Goal: Information Seeking & Learning: Check status

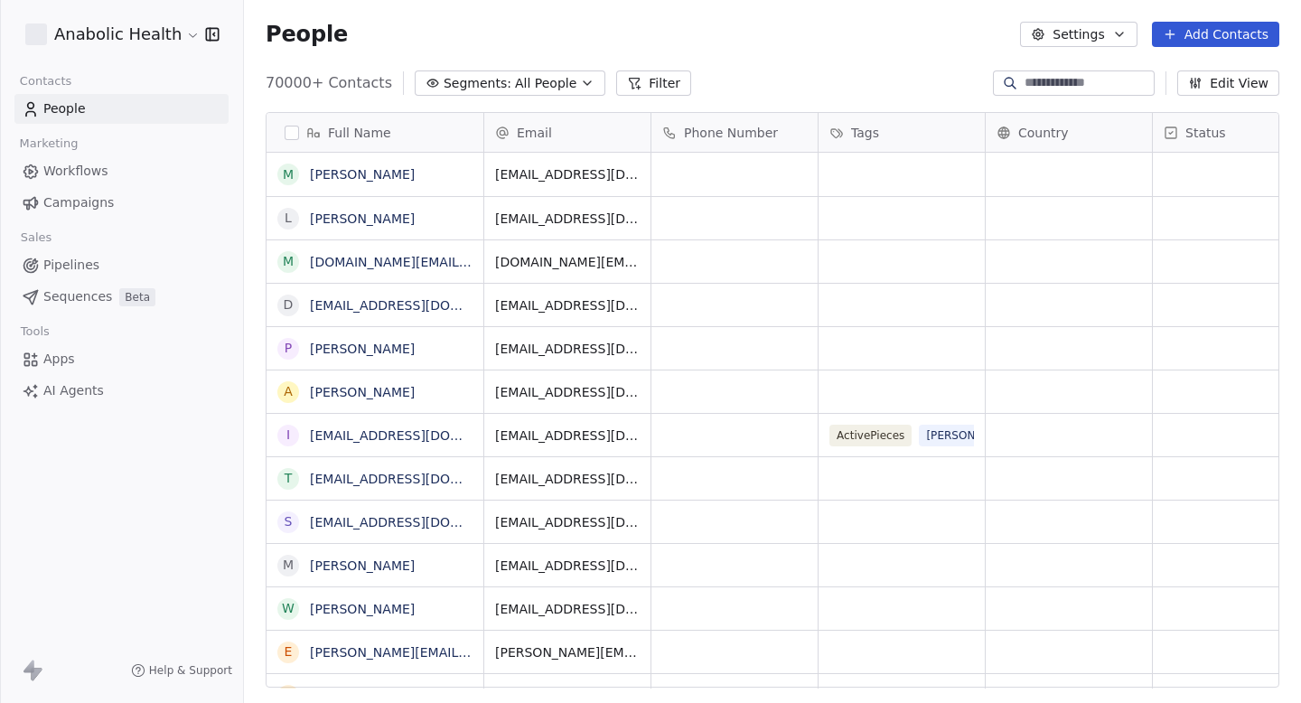
scroll to position [619, 1057]
click at [78, 211] on span "Campaigns" at bounding box center [78, 202] width 70 height 19
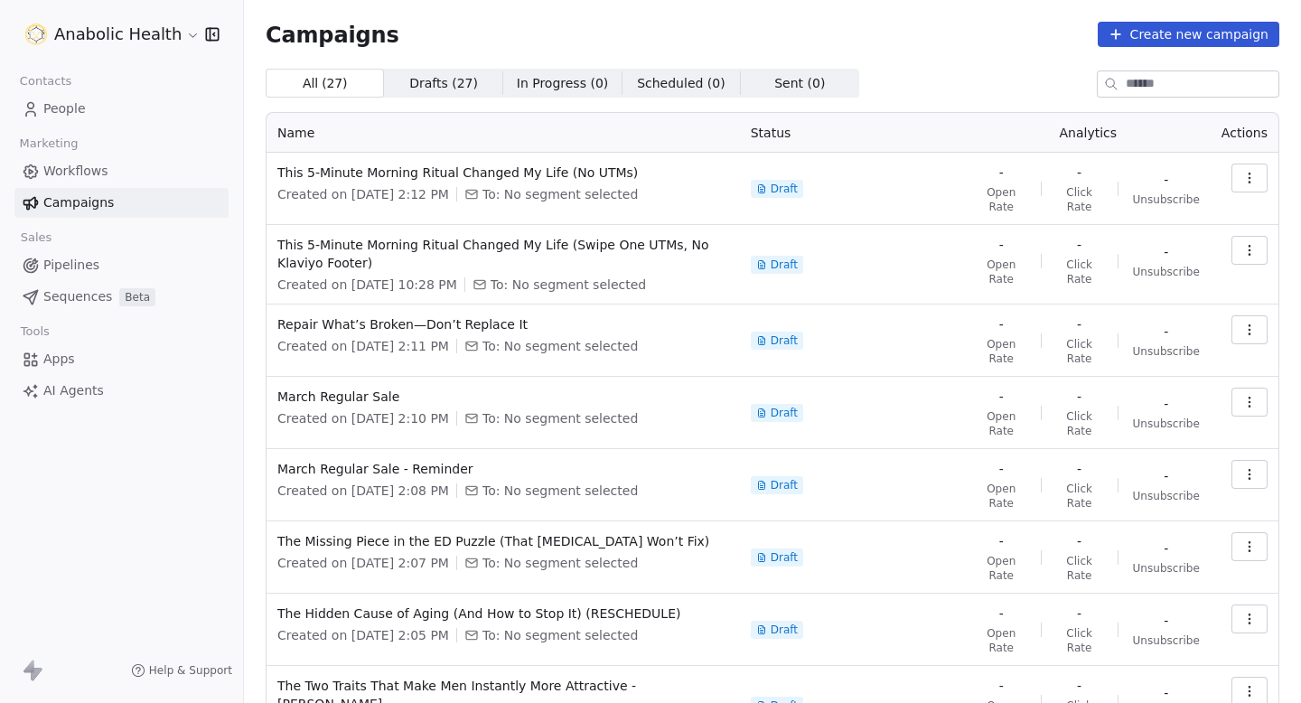
click at [145, 33] on html "Anabolic Health Contacts People Marketing Workflows Campaigns Sales Pipelines S…" at bounding box center [650, 351] width 1301 height 703
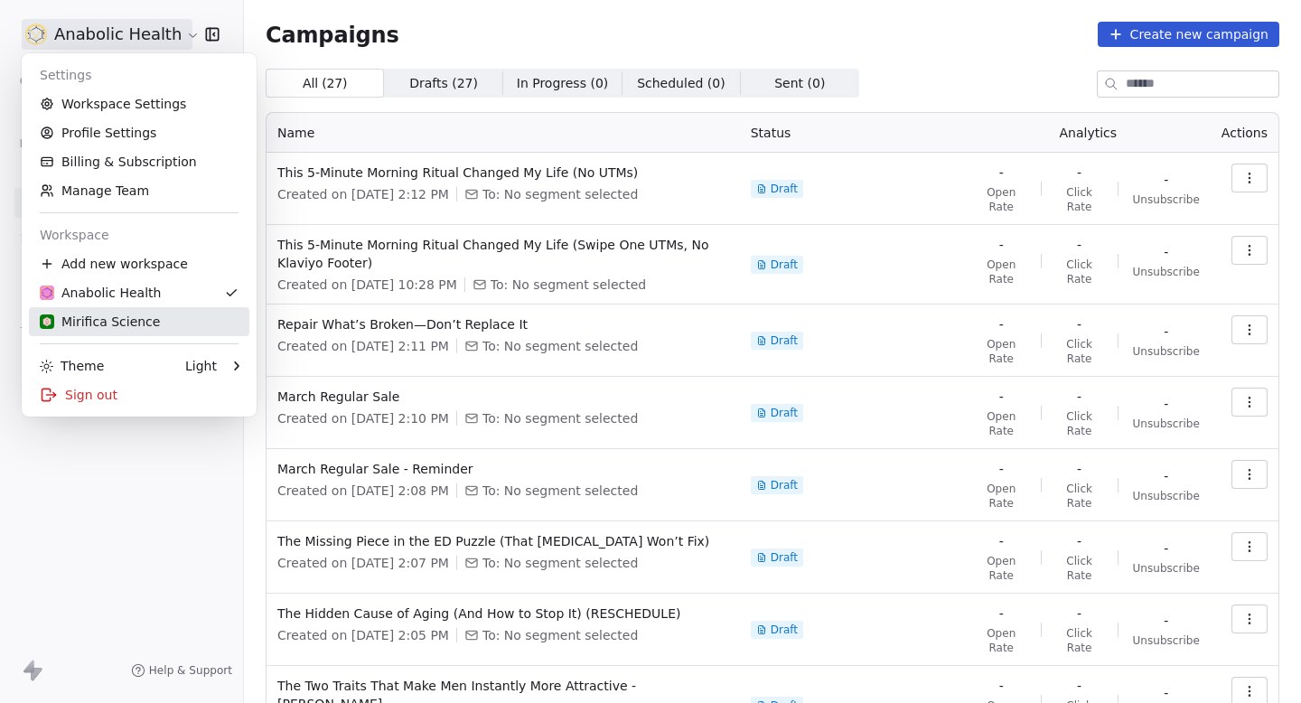
click at [153, 312] on link "Mirifica Science" at bounding box center [139, 321] width 220 height 29
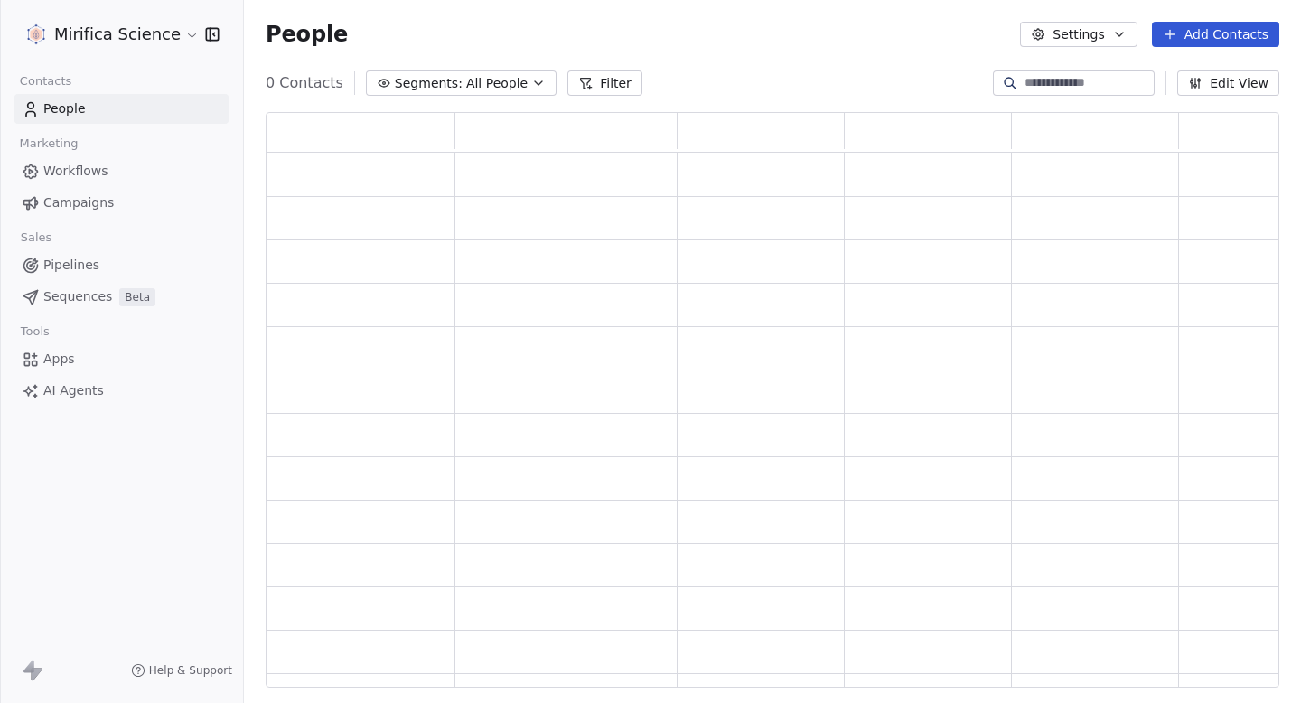
scroll to position [575, 1013]
click at [63, 210] on span "Campaigns" at bounding box center [78, 202] width 70 height 19
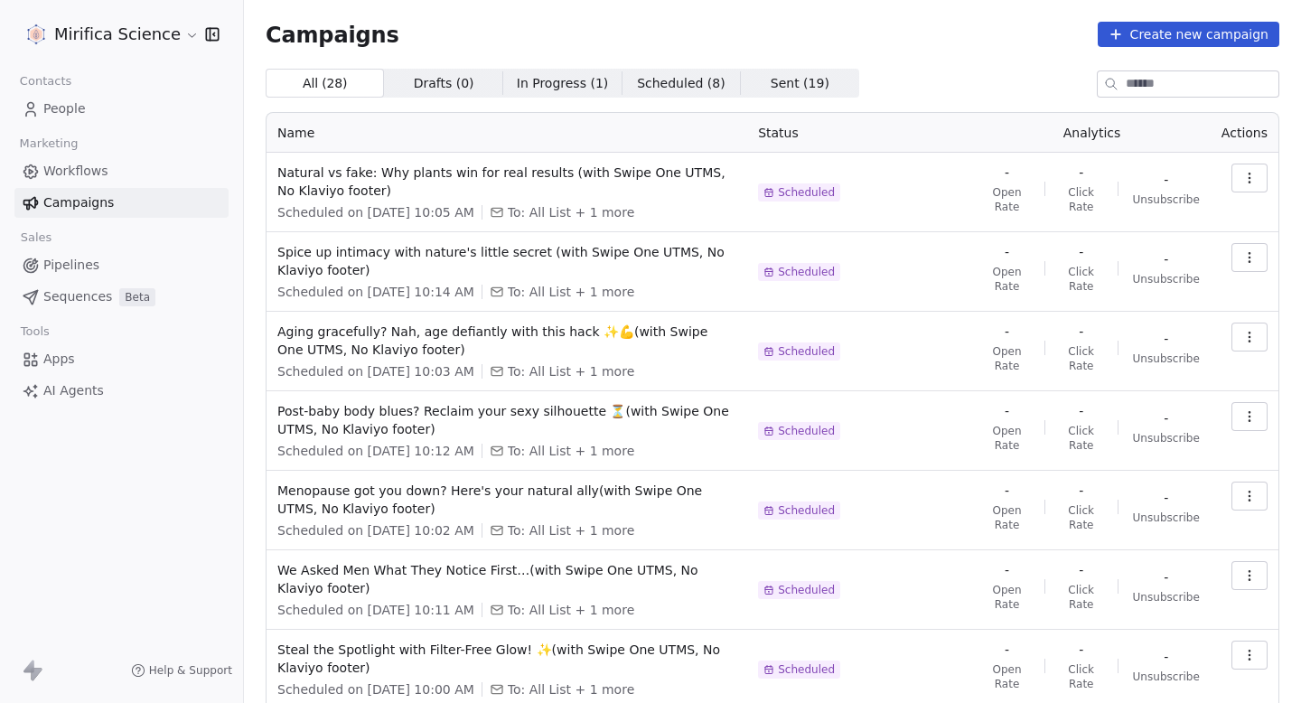
scroll to position [322, 0]
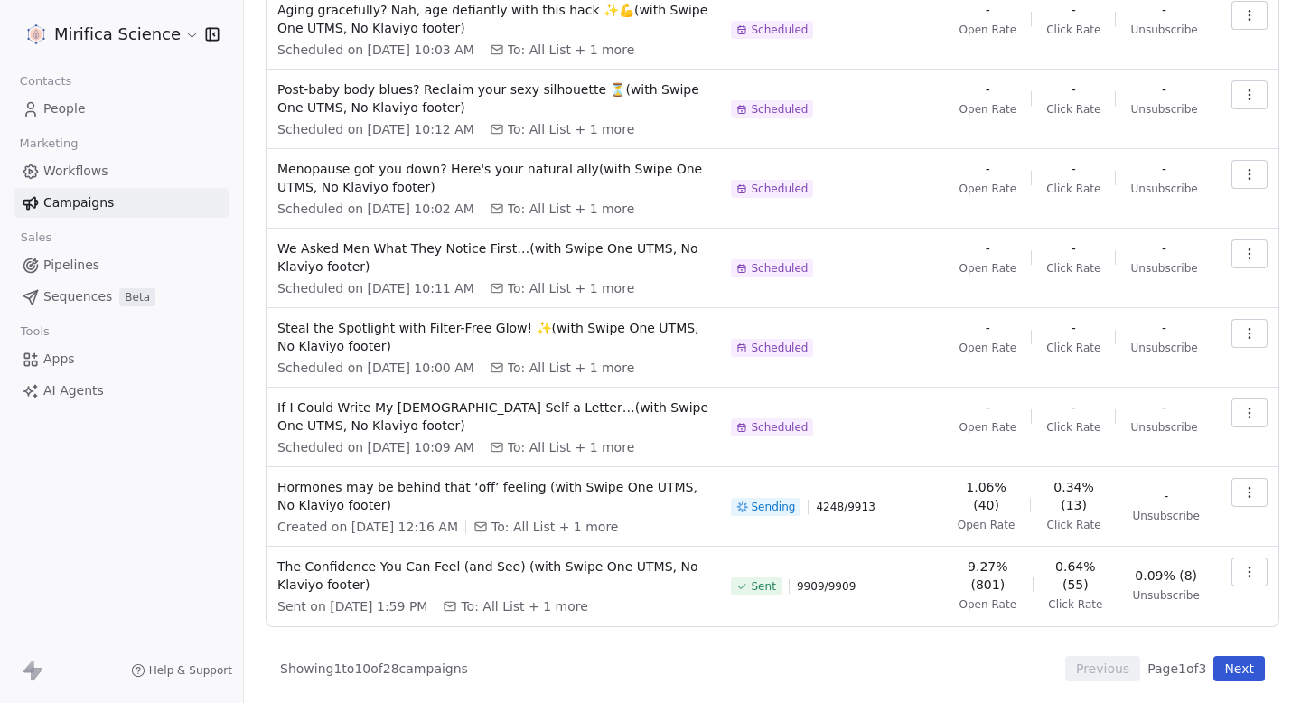
click at [1239, 497] on button "button" at bounding box center [1249, 492] width 36 height 29
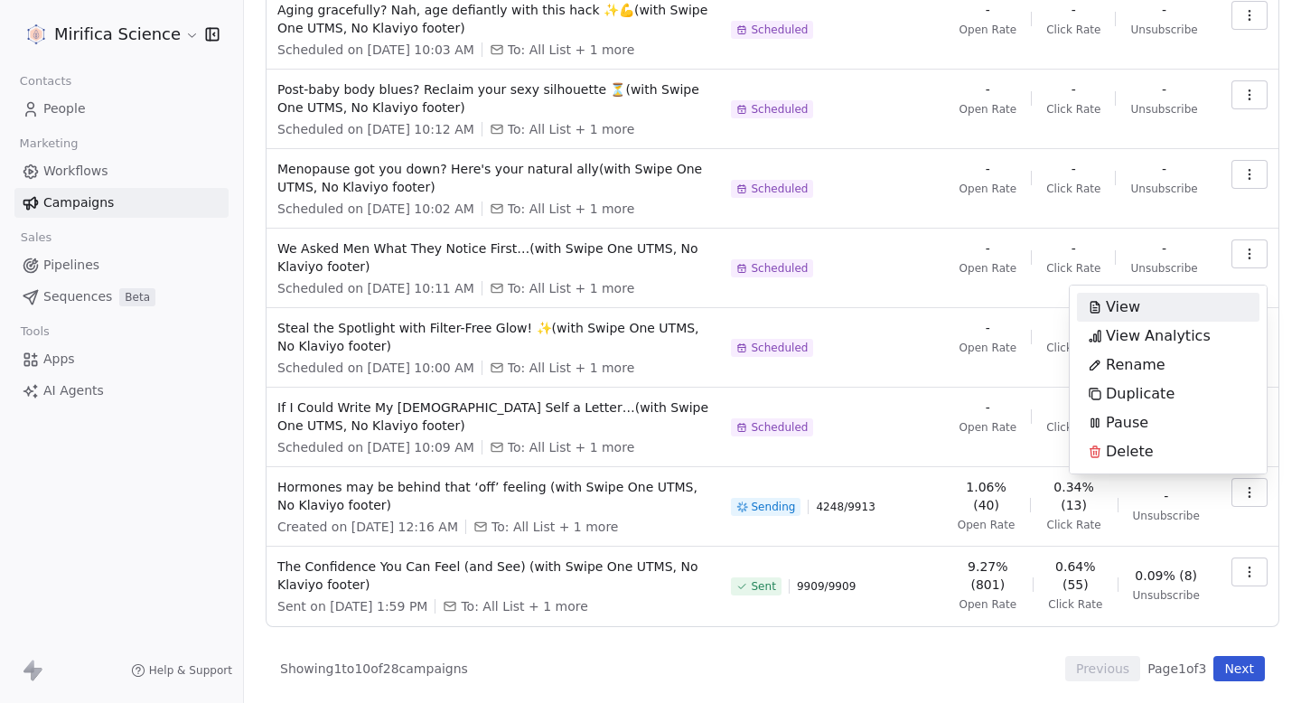
click at [1248, 574] on html "Mirifica Science Contacts People Marketing Workflows Campaigns Sales Pipelines …" at bounding box center [650, 351] width 1301 height 703
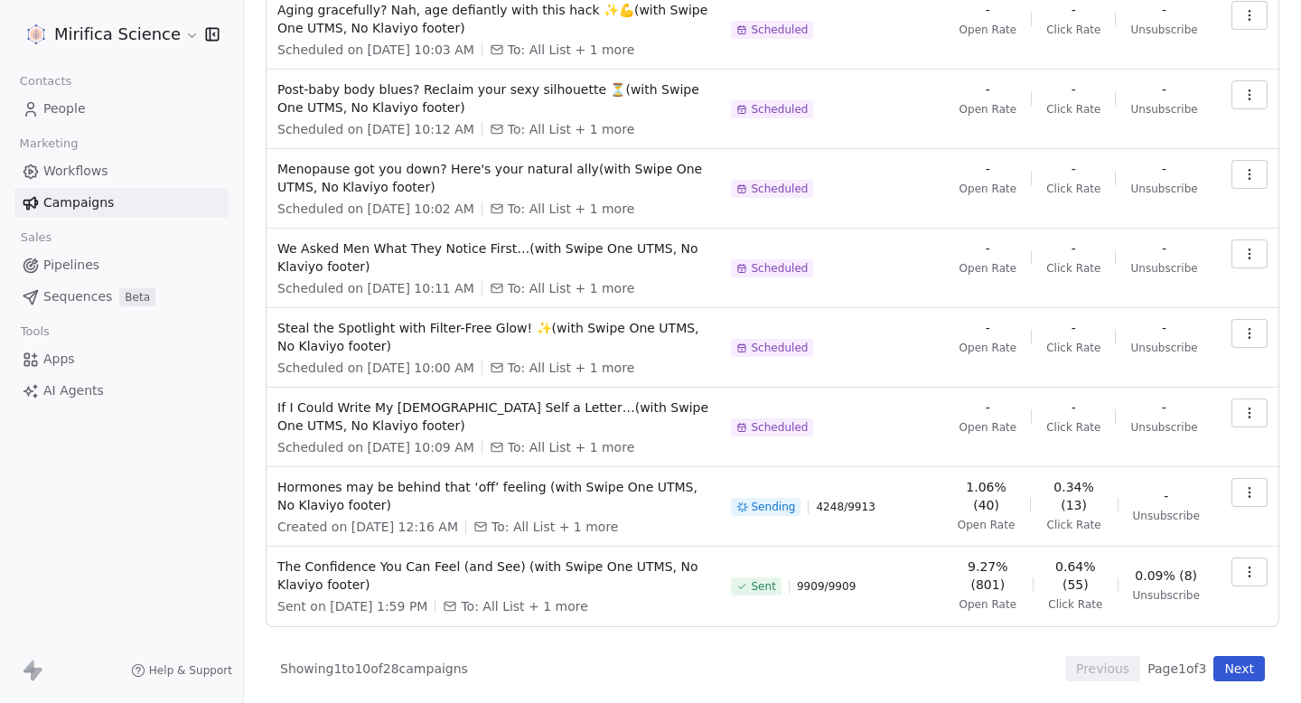
click at [1247, 575] on icon "button" at bounding box center [1249, 571] width 14 height 14
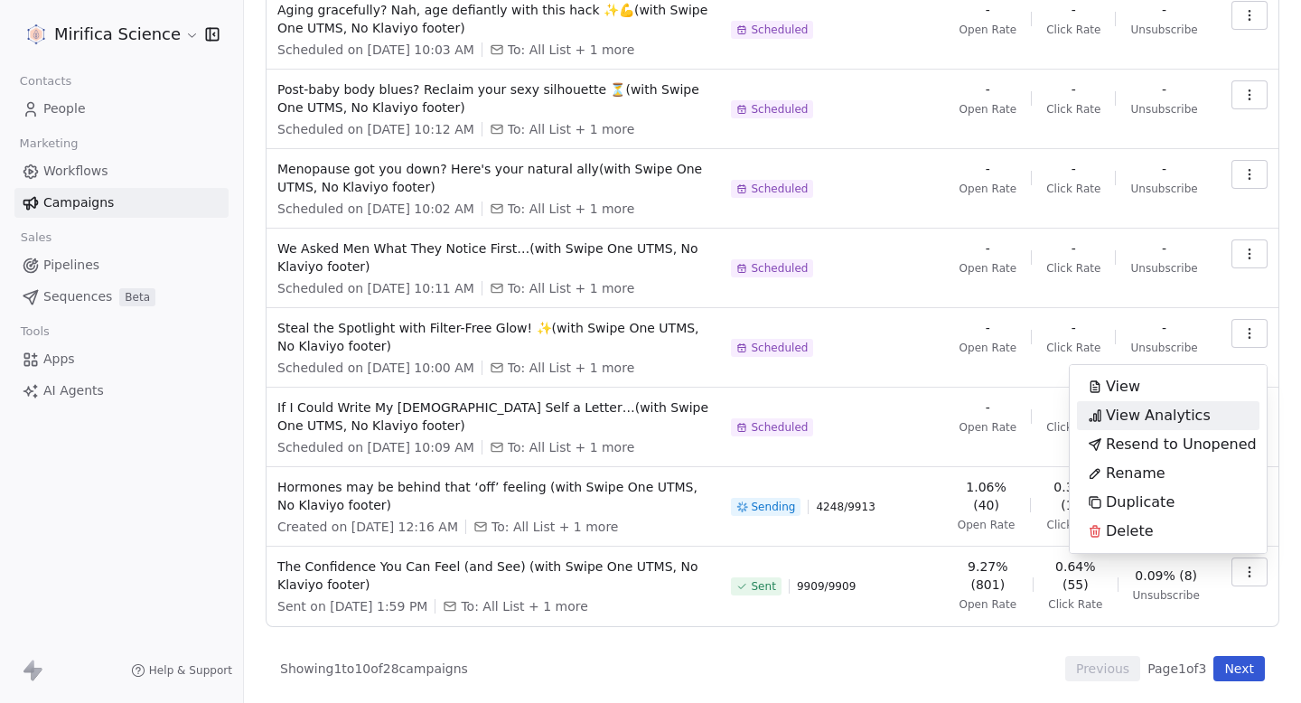
click at [1136, 407] on span "View Analytics" at bounding box center [1157, 416] width 105 height 22
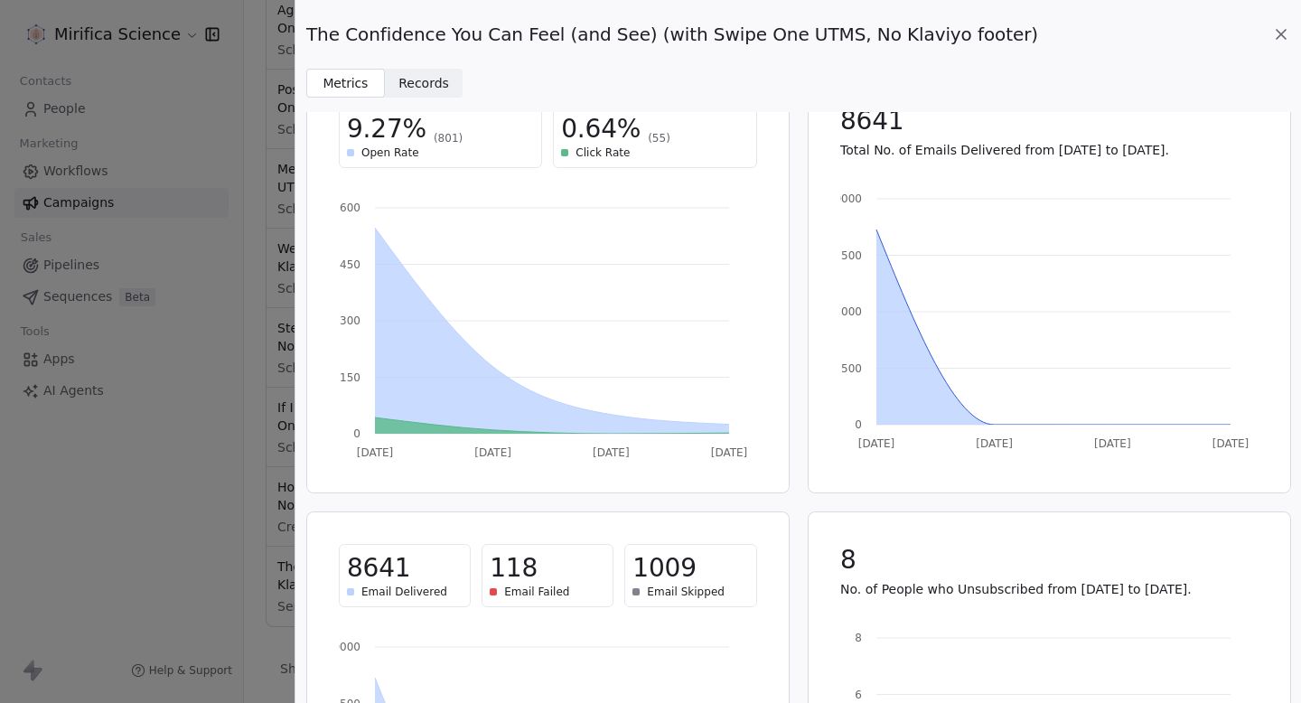
scroll to position [0, 0]
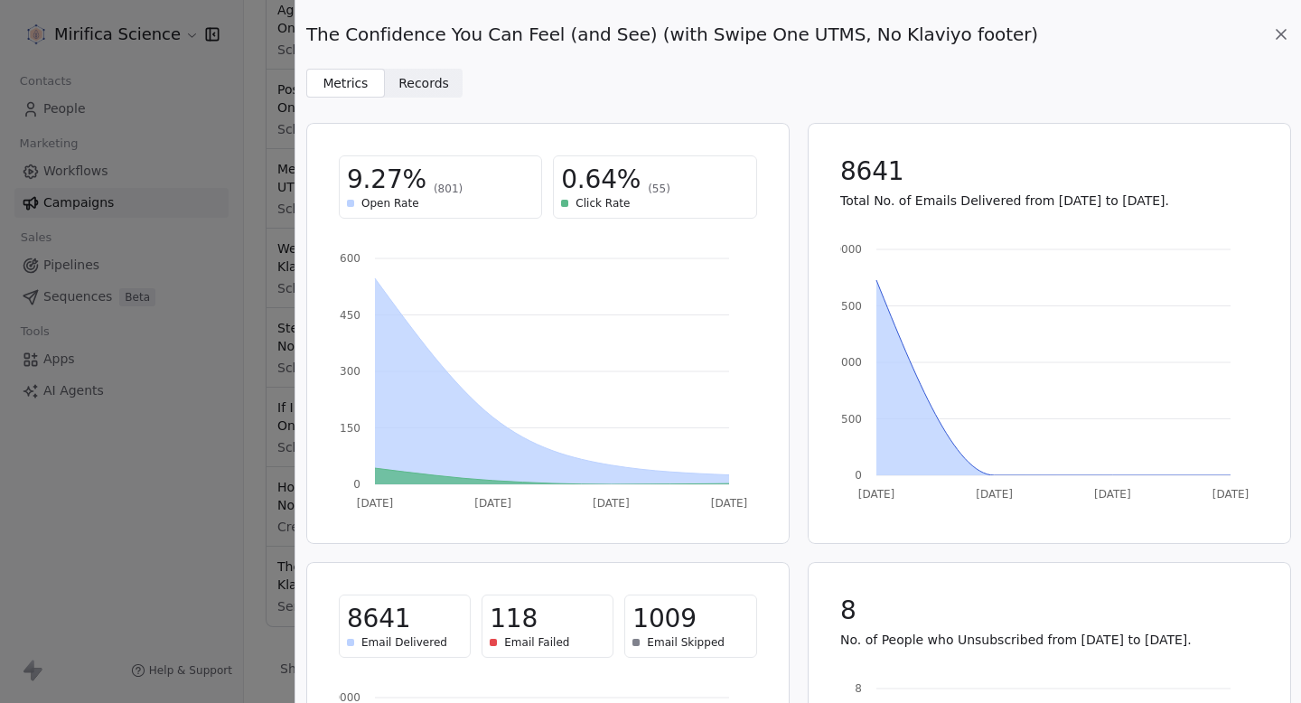
click at [1286, 19] on div "The Confidence You Can Feel (and See) (with Swipe One UTMS, No Klaviyo footer) …" at bounding box center [797, 49] width 1005 height 98
click at [1279, 36] on icon at bounding box center [1281, 34] width 18 height 18
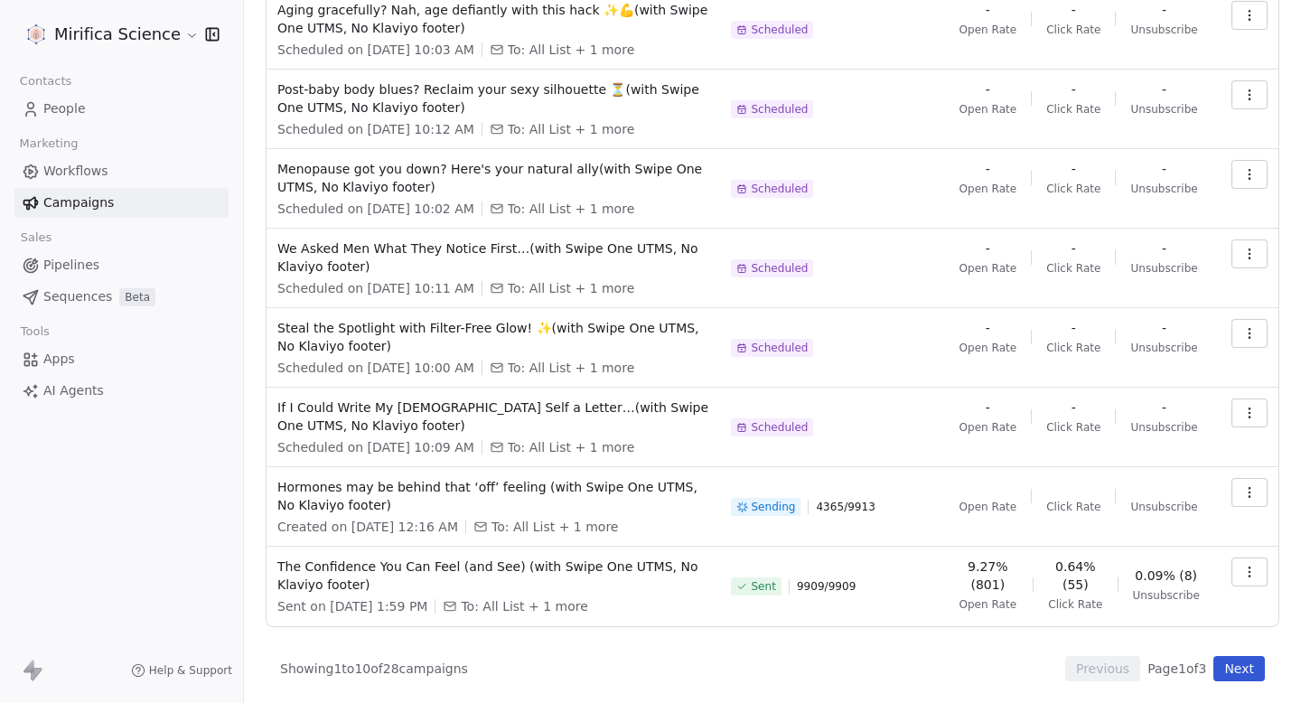
click at [1264, 491] on button "button" at bounding box center [1249, 492] width 36 height 29
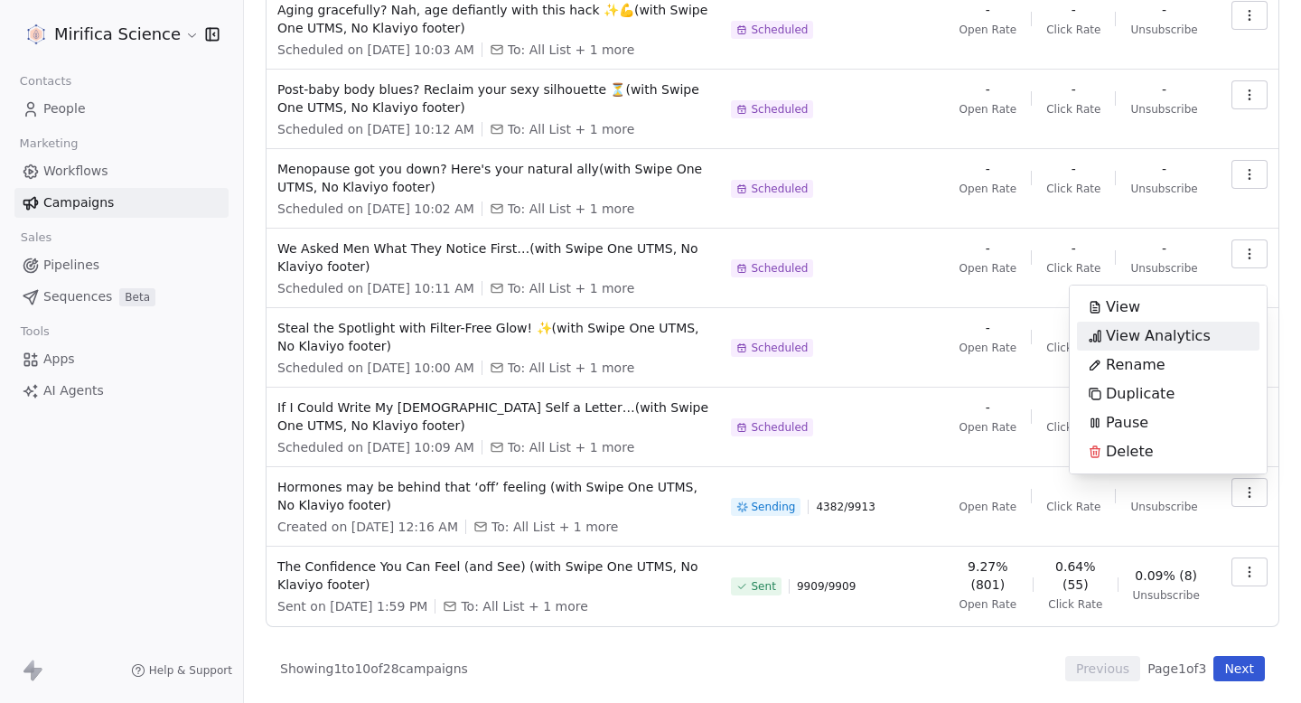
click at [1144, 331] on span "View Analytics" at bounding box center [1157, 336] width 105 height 22
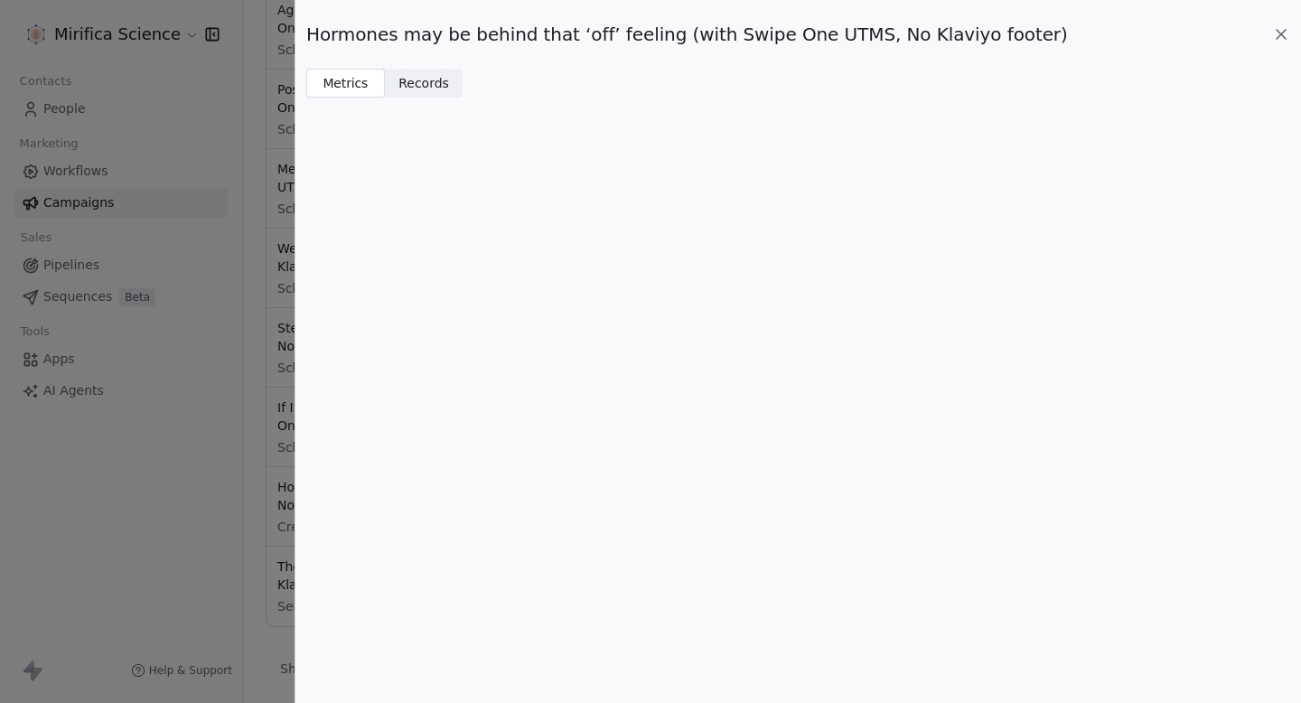
click at [435, 82] on span "Records" at bounding box center [423, 83] width 51 height 19
click at [351, 91] on span "Metrics" at bounding box center [345, 83] width 46 height 19
click at [1277, 28] on icon at bounding box center [1281, 34] width 18 height 18
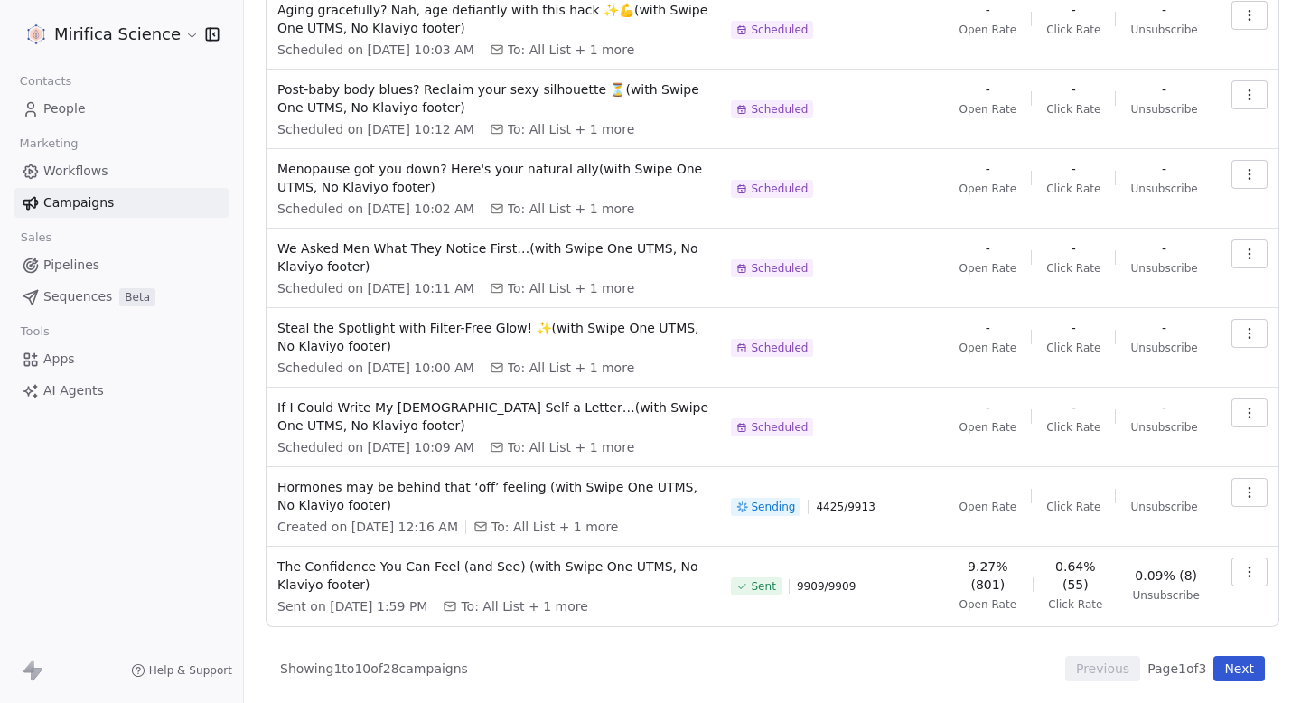
click at [1264, 500] on button "button" at bounding box center [1249, 492] width 36 height 29
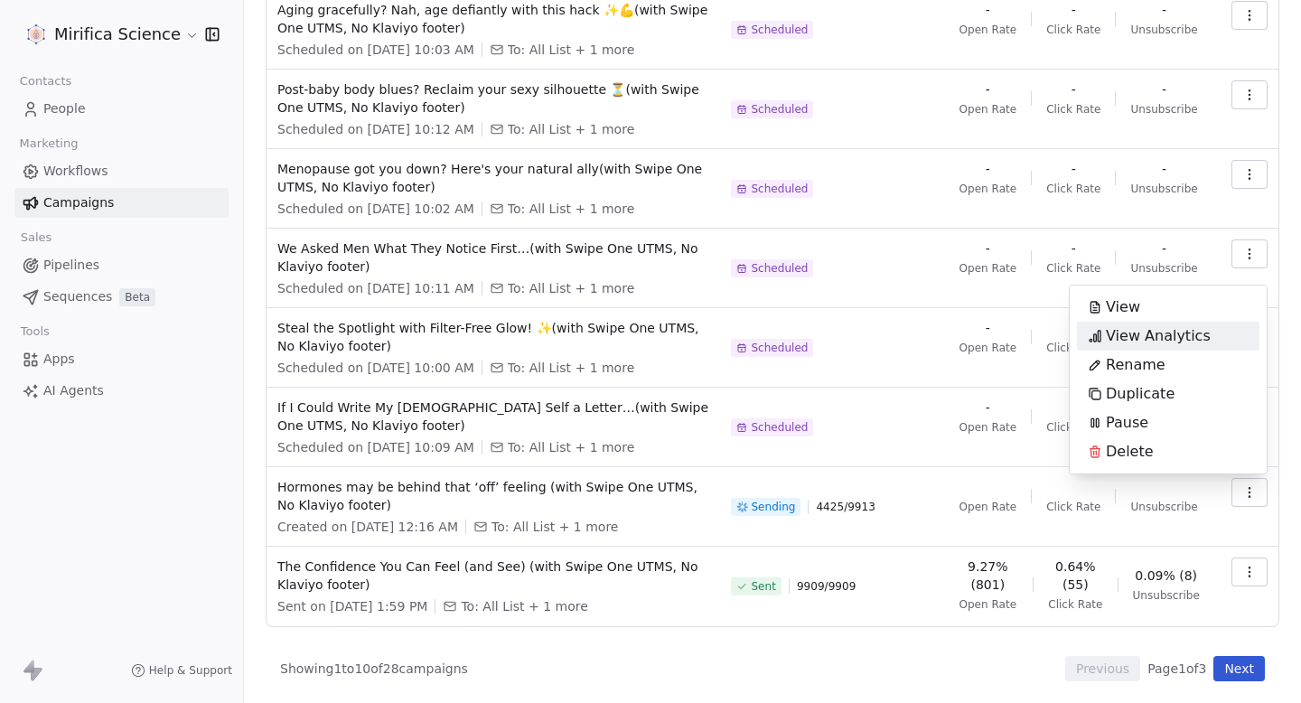
click at [1167, 331] on span "View Analytics" at bounding box center [1157, 336] width 105 height 22
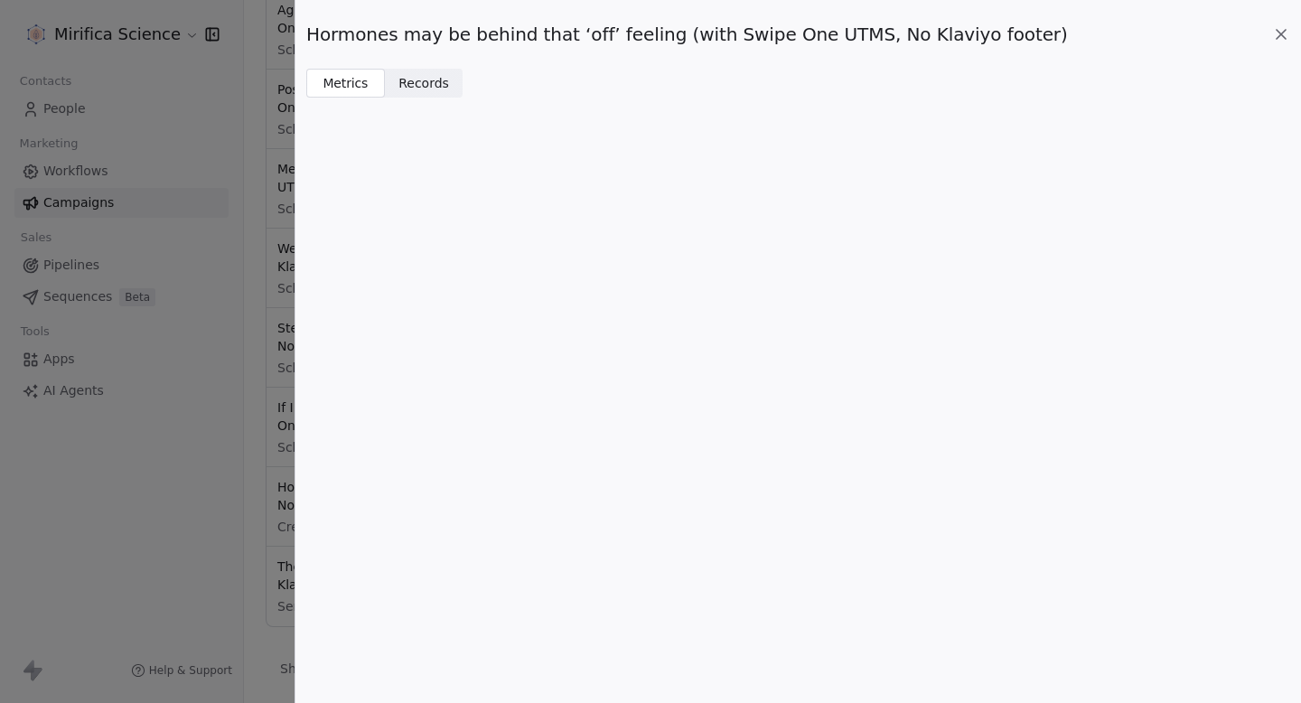
click at [1284, 35] on icon at bounding box center [1281, 34] width 18 height 18
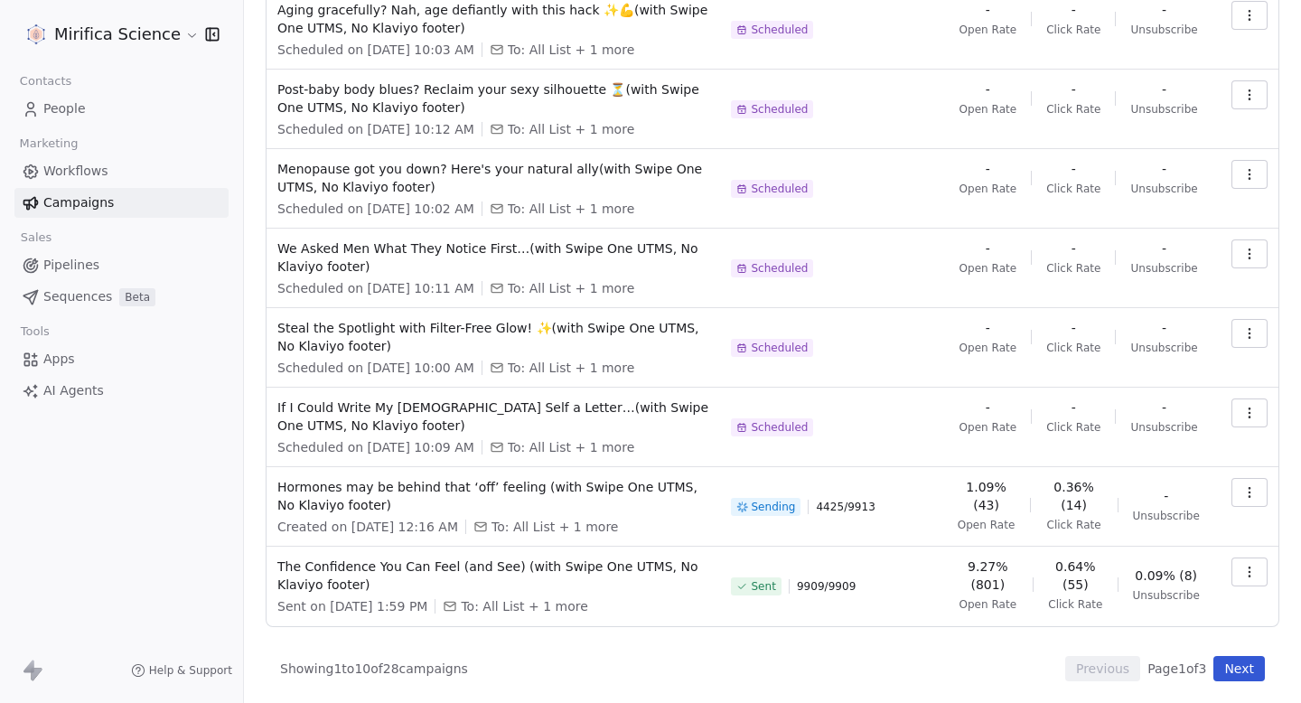
click at [1244, 504] on button "button" at bounding box center [1249, 492] width 36 height 29
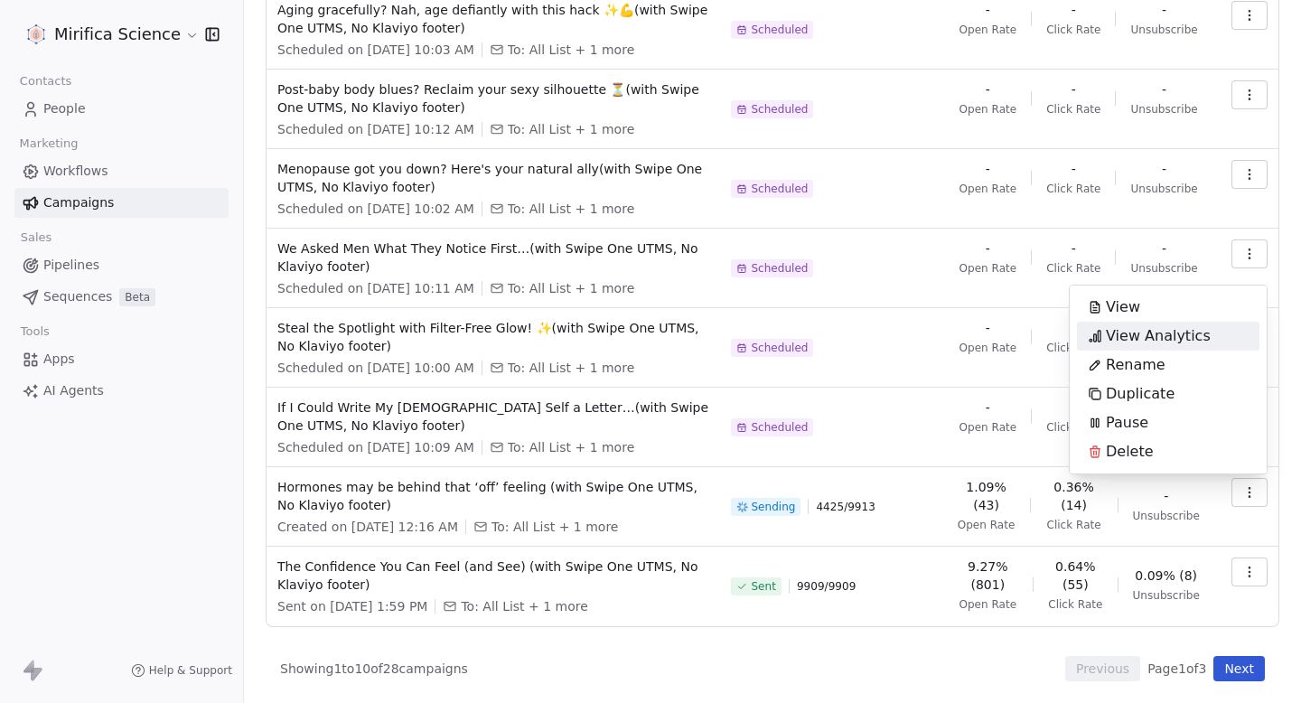
click at [1156, 333] on span "View Analytics" at bounding box center [1157, 336] width 105 height 22
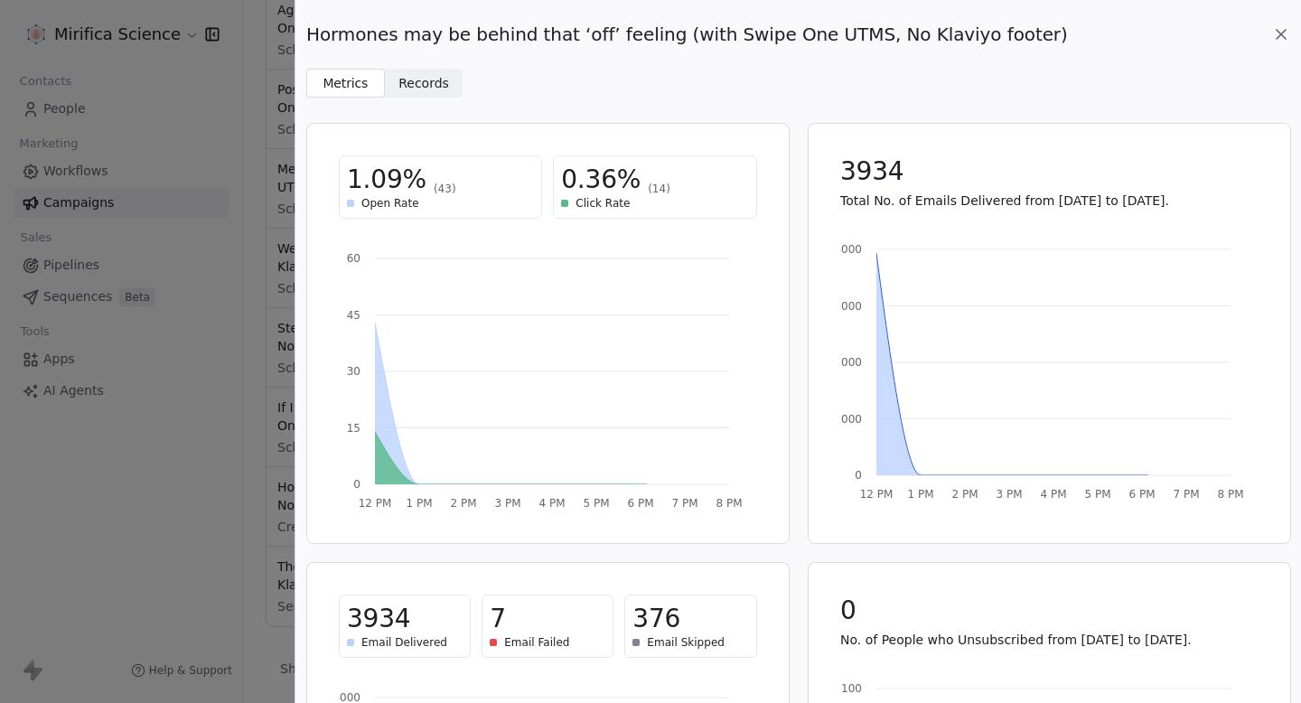
scroll to position [117, 0]
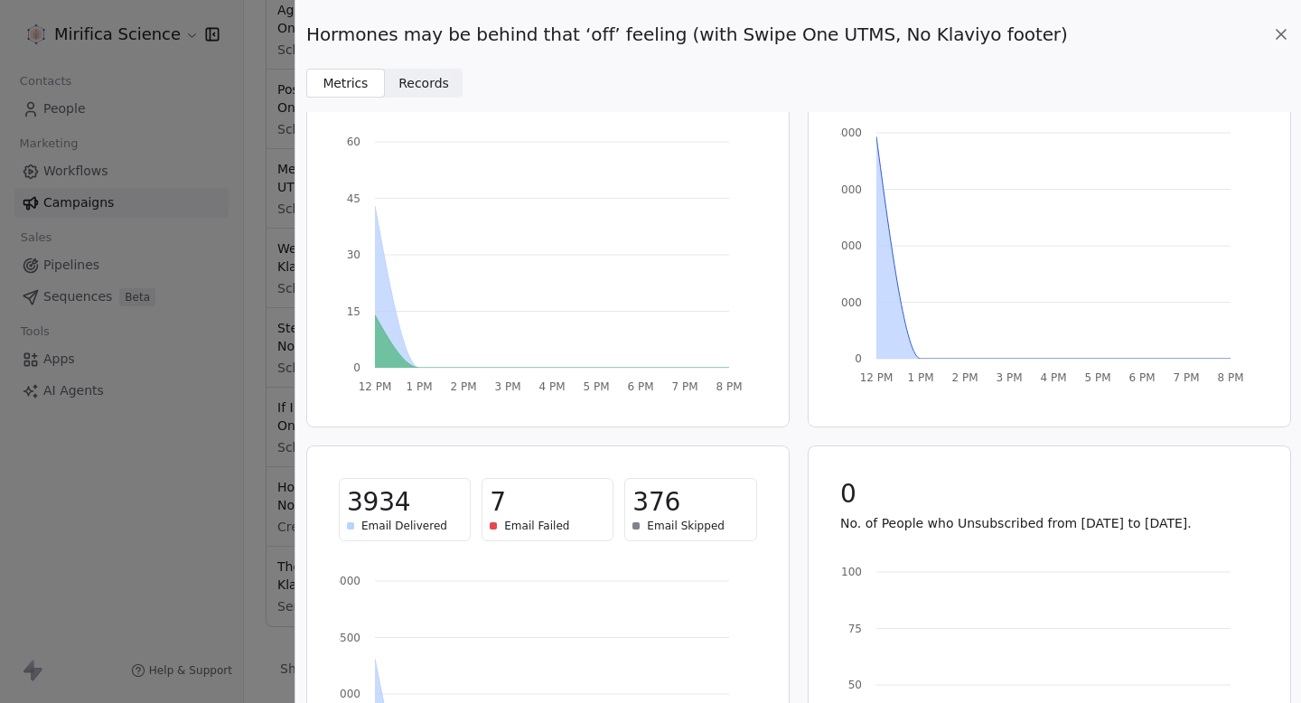
click at [1277, 41] on icon at bounding box center [1281, 34] width 18 height 18
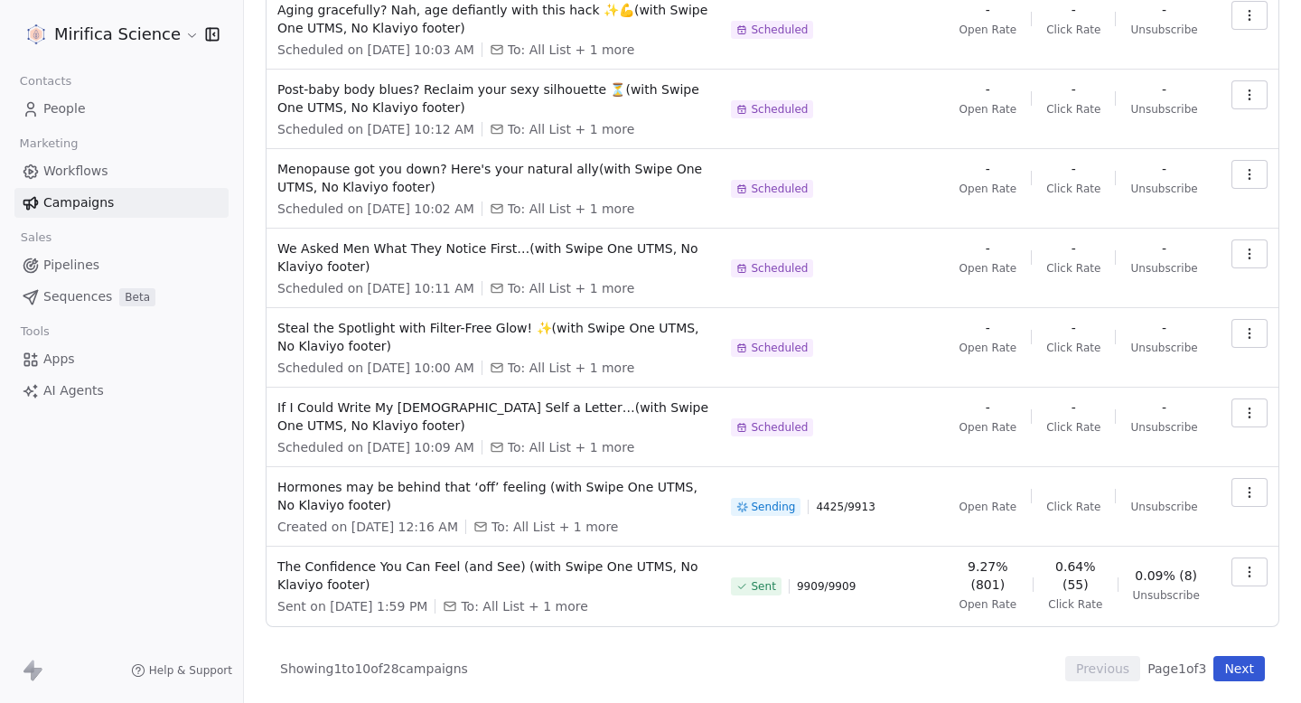
scroll to position [0, 0]
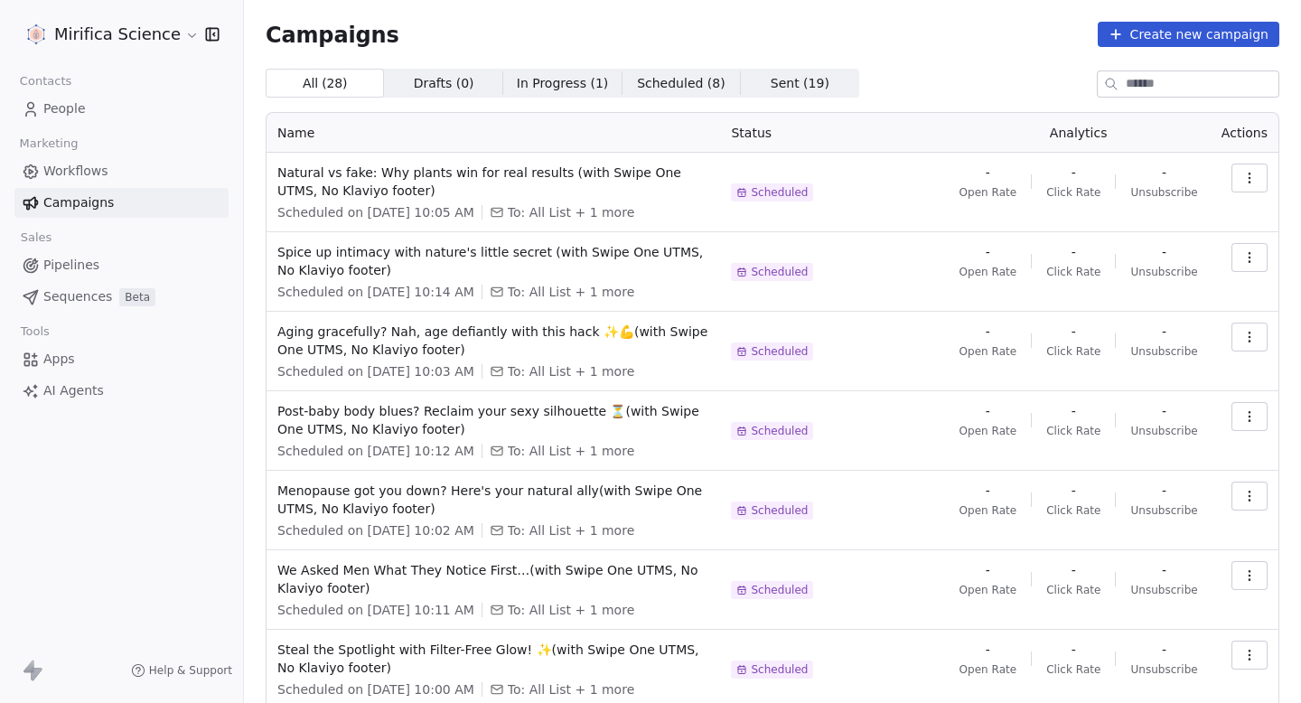
click at [66, 115] on span "People" at bounding box center [64, 108] width 42 height 19
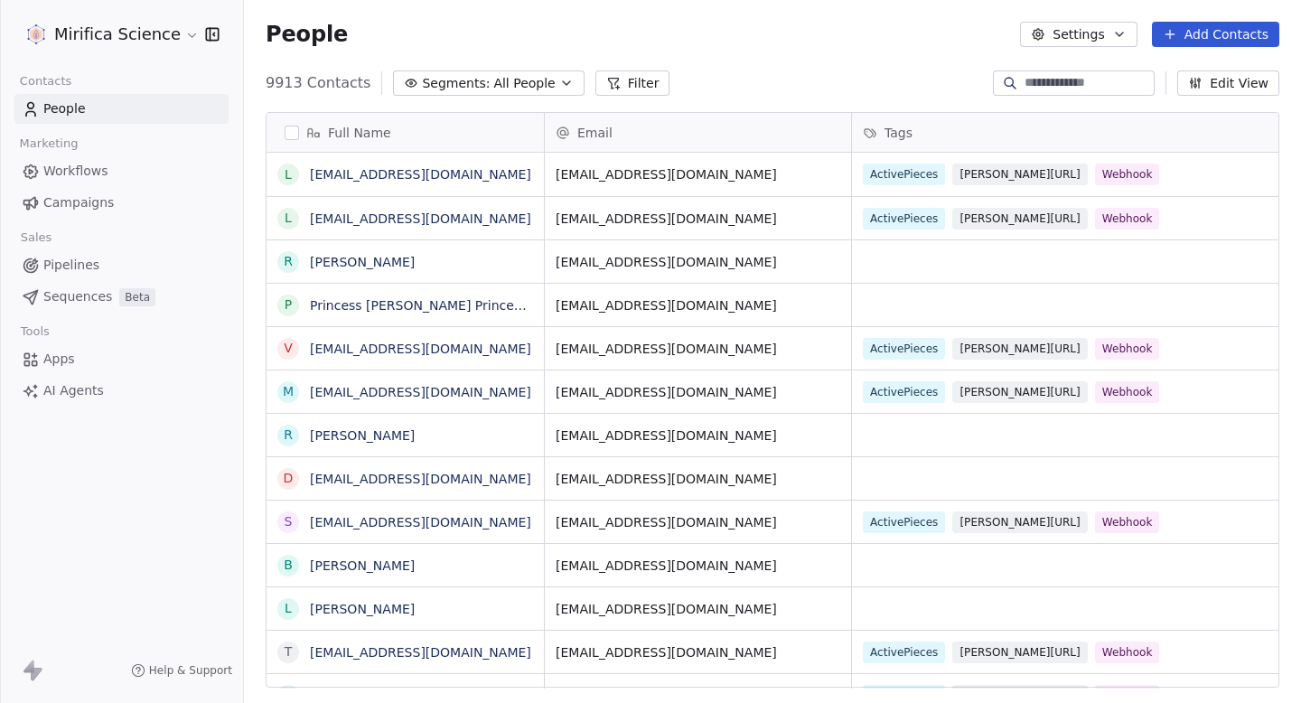
scroll to position [619, 1057]
click at [114, 198] on link "Campaigns" at bounding box center [121, 203] width 214 height 30
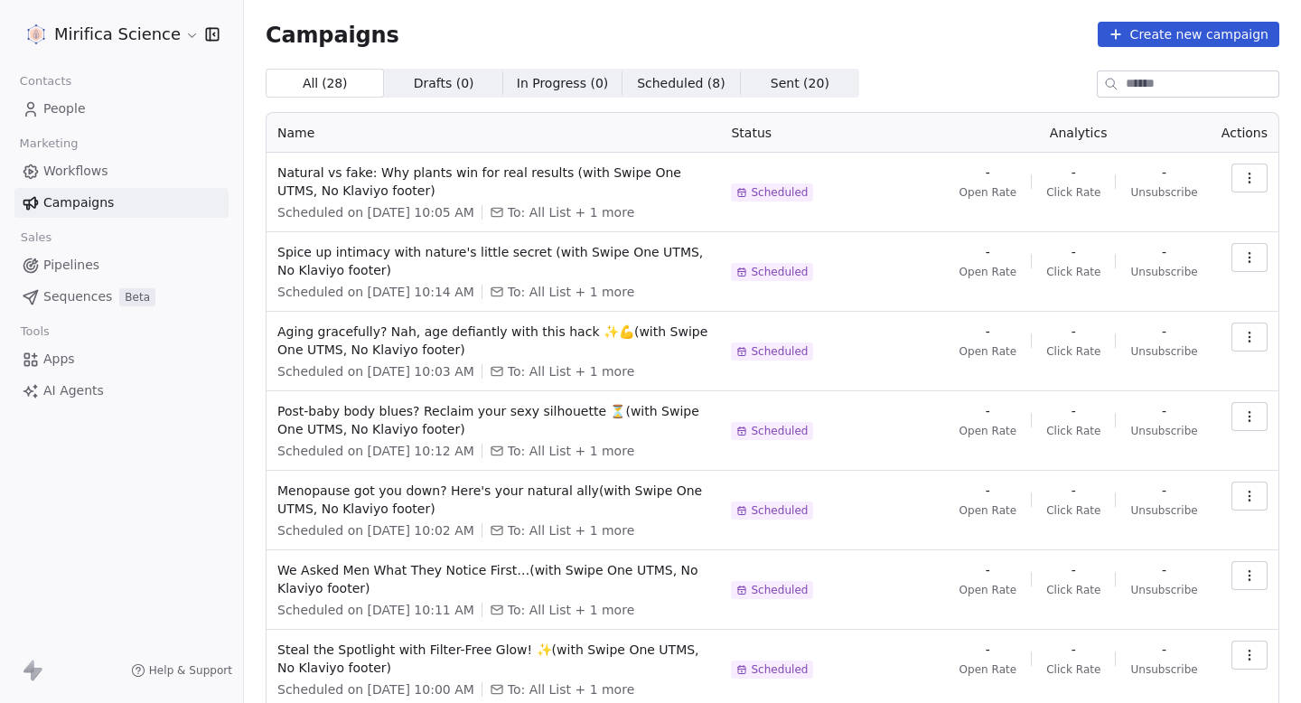
click at [958, 87] on div "All ( 28 ) All ( 28 ) Drafts ( 0 ) Drafts ( 0 ) In Progress ( 0 ) In Progress (…" at bounding box center [772, 83] width 1013 height 29
